Goal: Check status: Check status

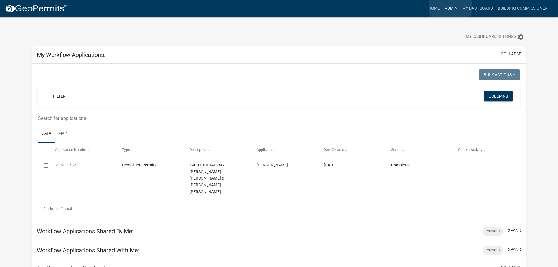
click at [451, 7] on link "Admin" at bounding box center [452, 8] width 18 height 11
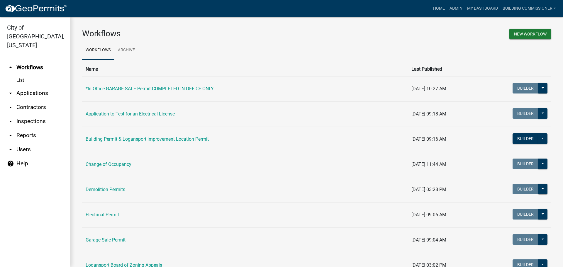
click at [28, 86] on link "arrow_drop_down Applications" at bounding box center [35, 93] width 70 height 14
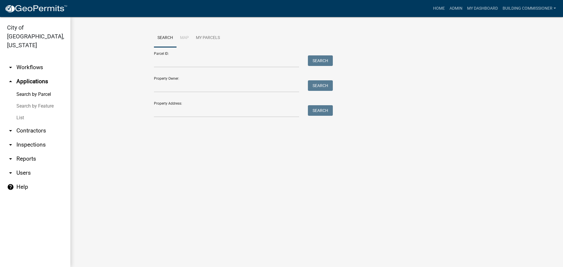
click at [21, 112] on link "List" at bounding box center [35, 118] width 70 height 12
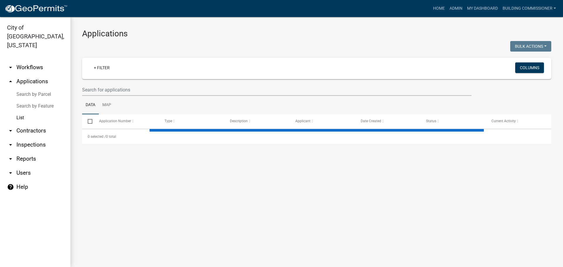
select select "3: 100"
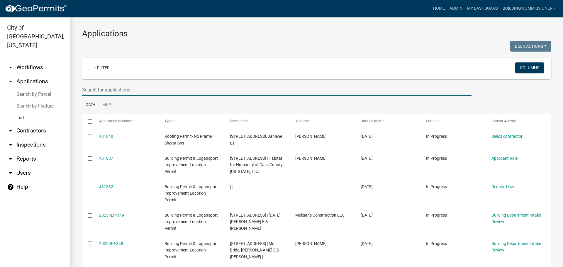
click at [111, 89] on input "text" at bounding box center [276, 90] width 389 height 12
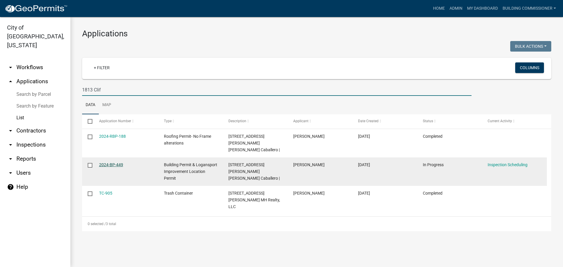
type input "1813 Clif"
click at [106, 162] on link "2024-BP-449" at bounding box center [111, 164] width 24 height 5
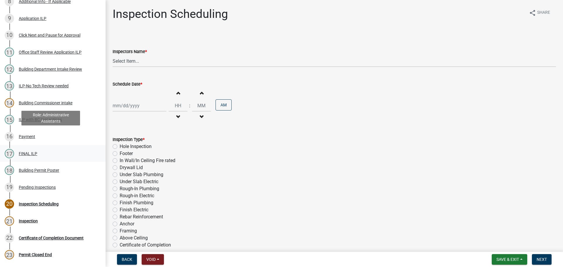
scroll to position [234, 0]
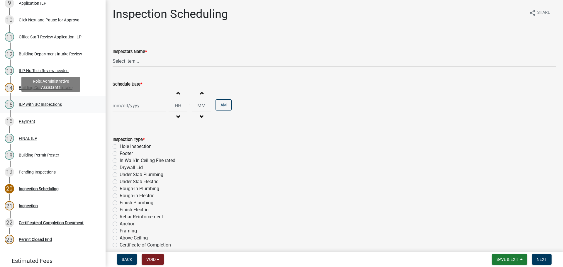
click at [31, 104] on div "ILP with BC Inspections" at bounding box center [40, 104] width 43 height 4
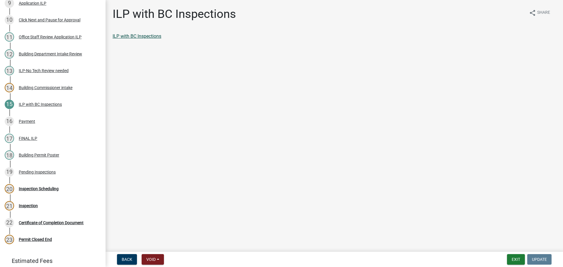
click at [137, 37] on link "ILP with BC Inspections" at bounding box center [137, 36] width 49 height 6
click at [514, 260] on button "Exit" at bounding box center [516, 259] width 18 height 11
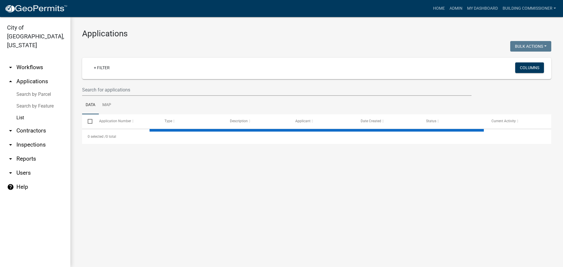
select select "3: 100"
